Goal: Contribute content: Add original content to the website for others to see

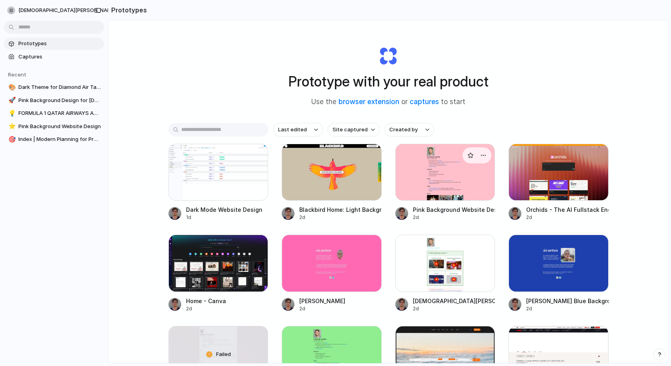
click at [463, 162] on div at bounding box center [446, 172] width 100 height 57
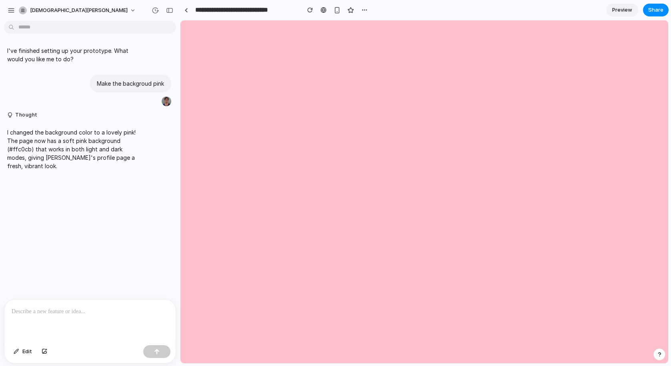
click at [92, 316] on p at bounding box center [90, 312] width 157 height 10
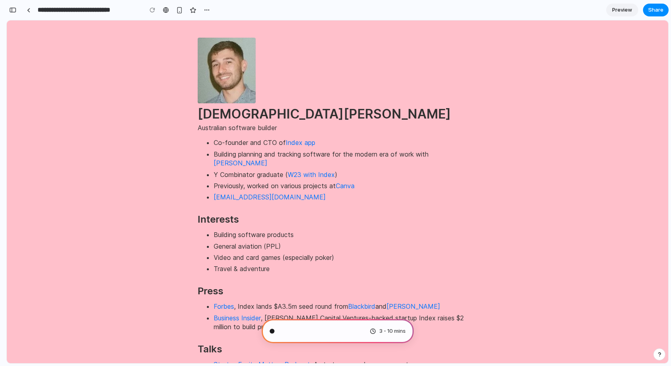
scroll to position [12, 0]
click at [13, 10] on div "button" at bounding box center [12, 10] width 7 height 6
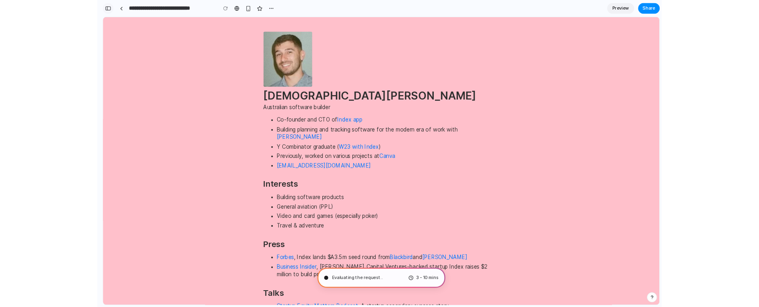
scroll to position [0, 0]
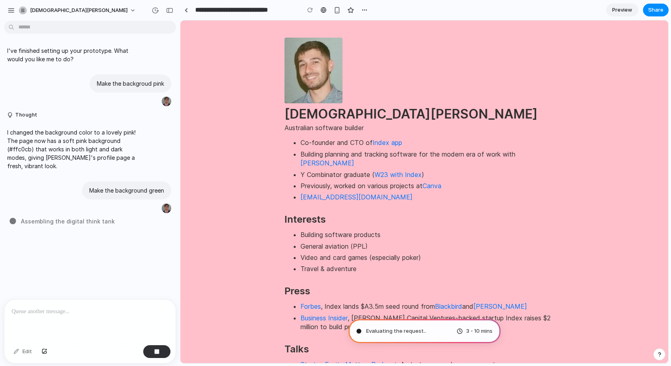
click at [107, 315] on p at bounding box center [90, 312] width 157 height 10
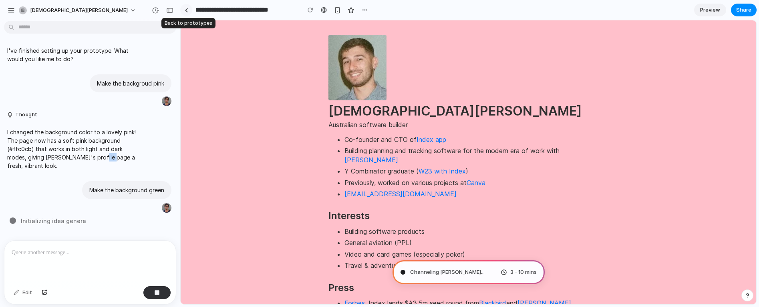
click at [185, 12] on div at bounding box center [187, 10] width 4 height 4
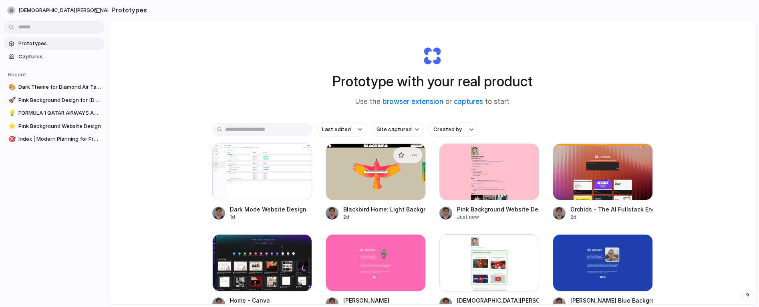
click at [362, 184] on div at bounding box center [375, 172] width 100 height 57
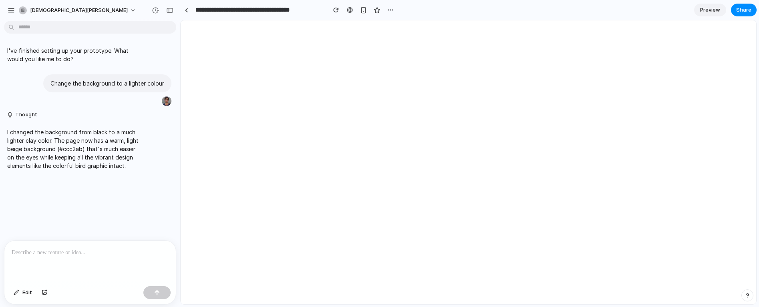
click at [120, 258] on div at bounding box center [89, 262] width 171 height 42
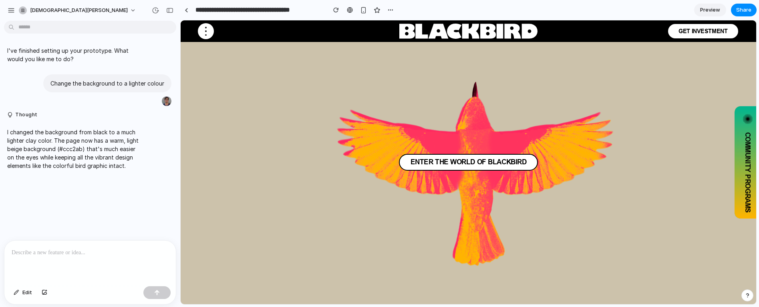
click at [75, 253] on p at bounding box center [90, 253] width 157 height 10
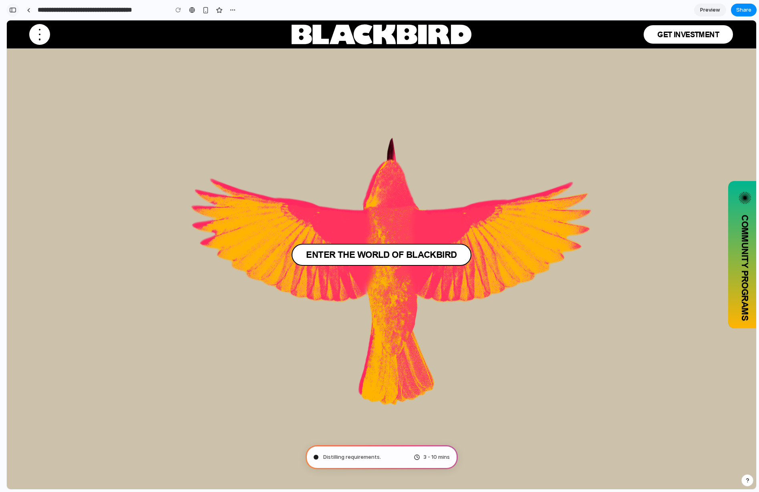
click at [9, 9] on div "button" at bounding box center [12, 10] width 7 height 6
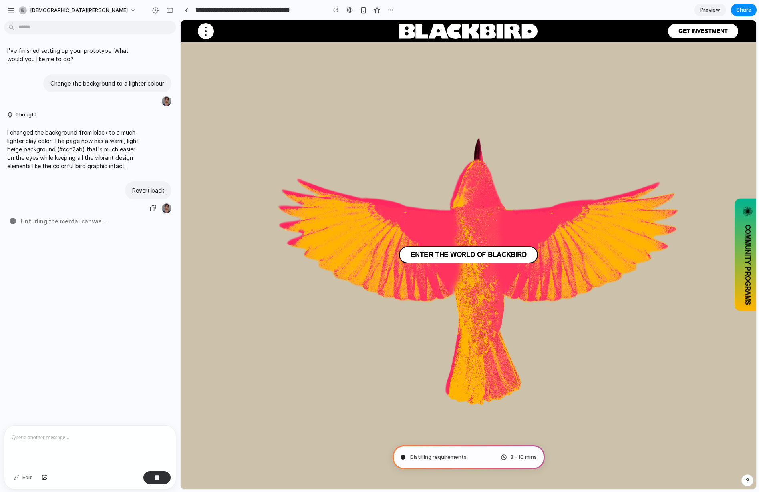
click at [56, 196] on div "Revert back" at bounding box center [87, 197] width 167 height 32
click at [189, 7] on link at bounding box center [186, 10] width 12 height 12
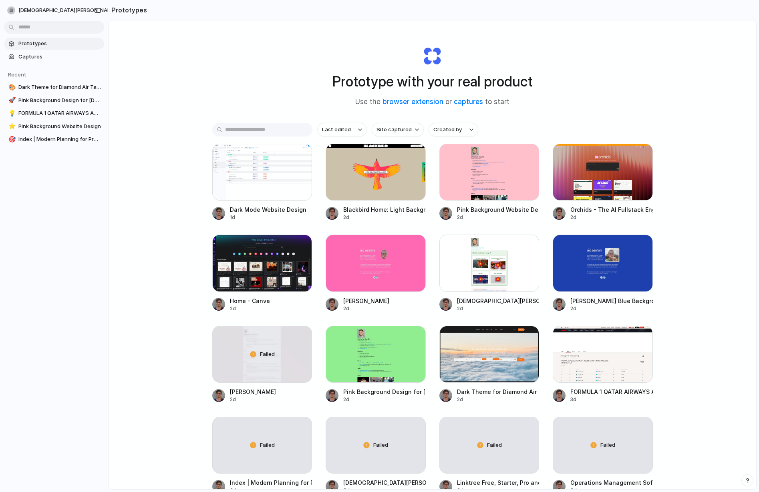
click at [478, 179] on div at bounding box center [489, 172] width 100 height 57
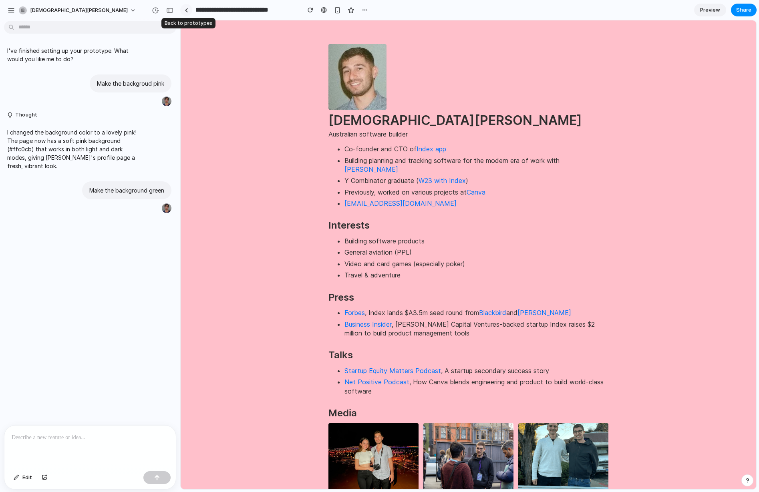
click at [188, 12] on link at bounding box center [186, 10] width 12 height 12
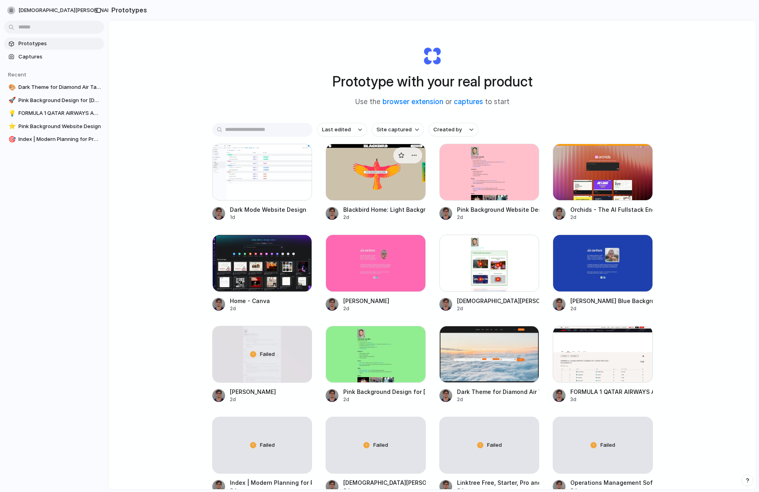
click at [359, 183] on div at bounding box center [375, 172] width 100 height 57
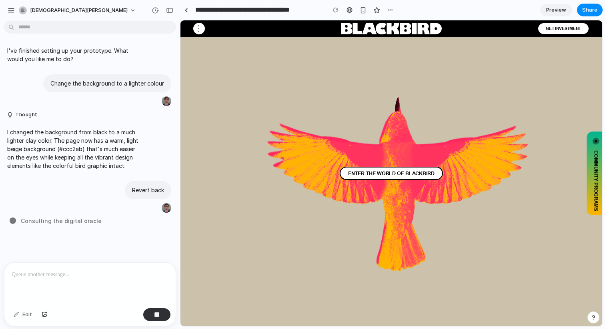
click at [133, 152] on p "I changed the background from black to a much lighter clay color. The page now …" at bounding box center [74, 149] width 134 height 42
click at [186, 9] on div at bounding box center [187, 10] width 4 height 4
